Goal: Navigation & Orientation: Find specific page/section

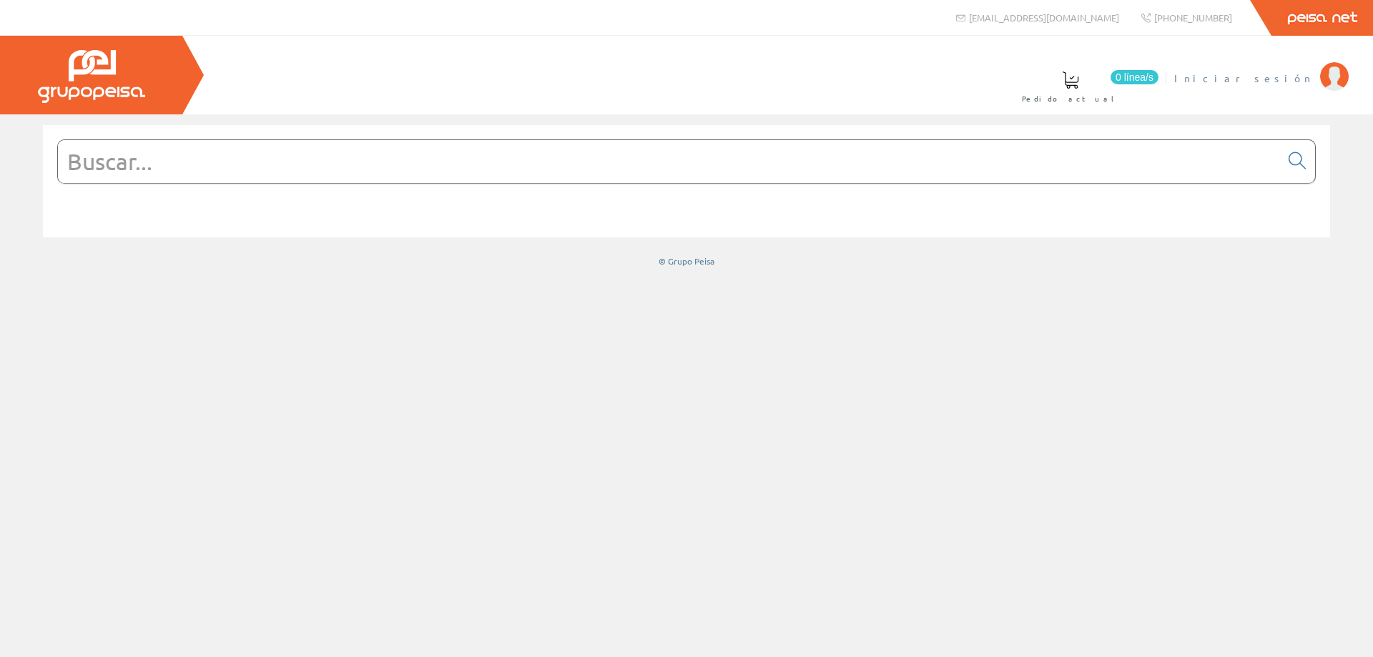
click at [1289, 70] on link "Iniciar sesión" at bounding box center [1261, 66] width 174 height 14
click at [137, 159] on input "text" at bounding box center [669, 161] width 1222 height 43
click at [94, 85] on img at bounding box center [91, 76] width 107 height 53
